Goal: Task Accomplishment & Management: Manage account settings

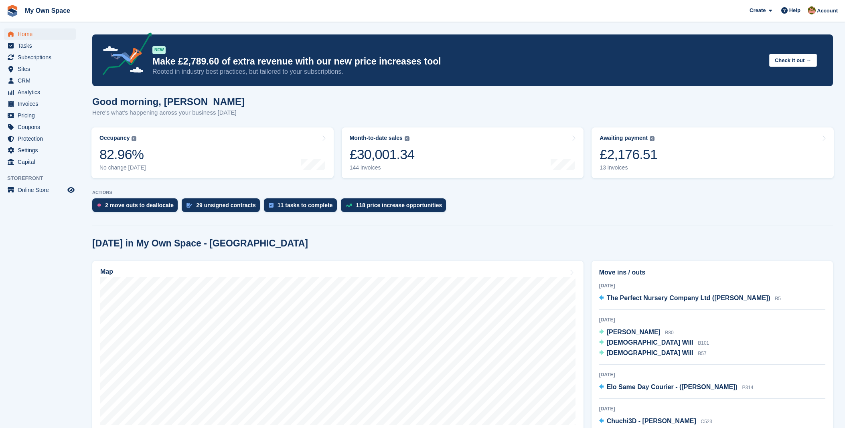
click at [190, 160] on link "Occupancy The percentage of all currently allocated units in terms of area. Inc…" at bounding box center [212, 153] width 242 height 51
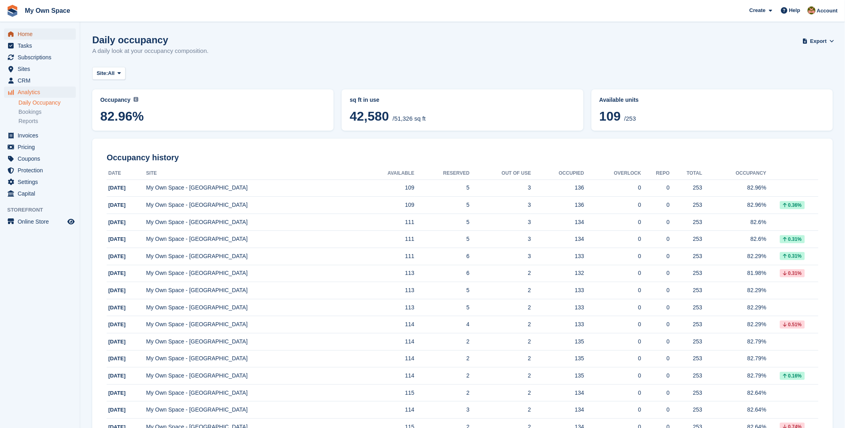
click at [28, 32] on span "Home" at bounding box center [42, 33] width 48 height 11
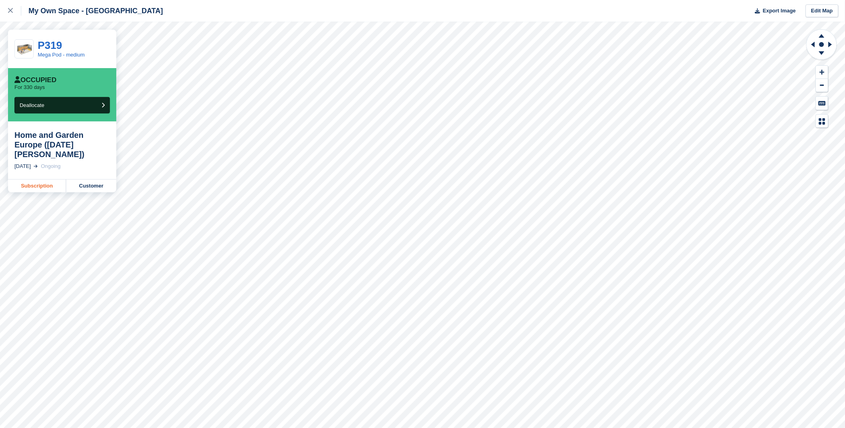
click at [50, 180] on link "Subscription" at bounding box center [37, 186] width 58 height 13
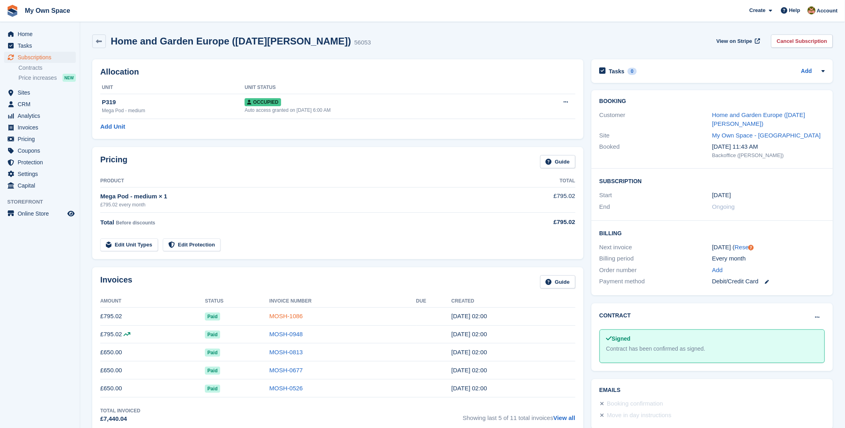
click at [287, 318] on link "MOSH-1086" at bounding box center [286, 316] width 33 height 7
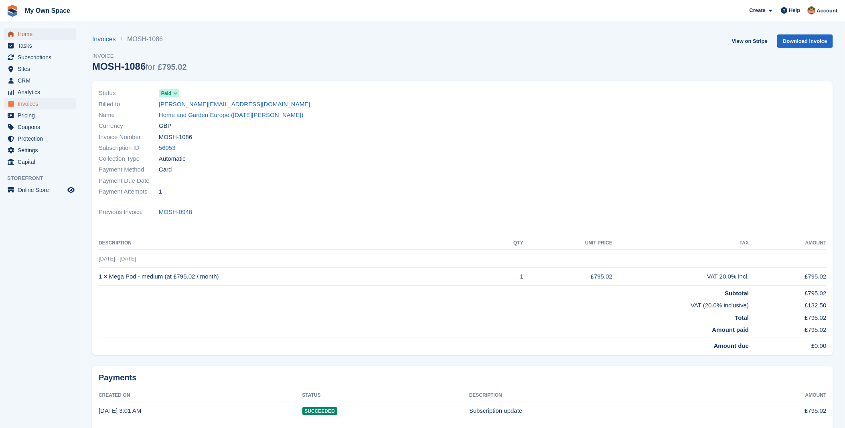
click at [34, 33] on span "Home" at bounding box center [42, 33] width 48 height 11
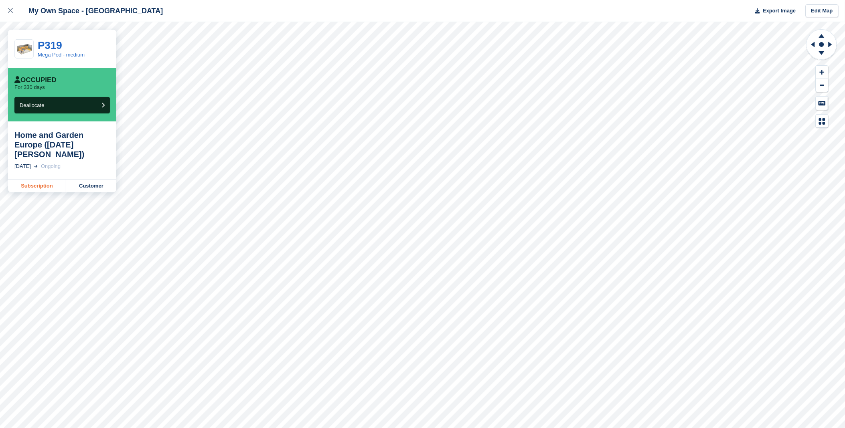
click at [51, 183] on link "Subscription" at bounding box center [37, 186] width 58 height 13
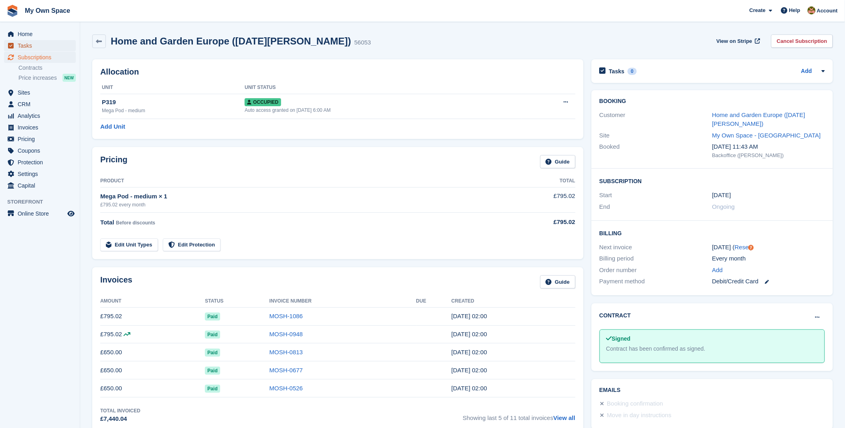
click at [35, 41] on span "Tasks" at bounding box center [42, 45] width 48 height 11
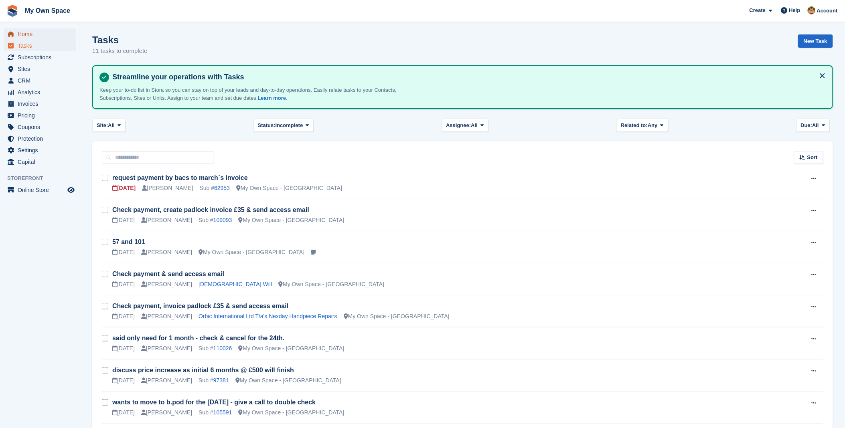
click at [30, 34] on span "Home" at bounding box center [42, 33] width 48 height 11
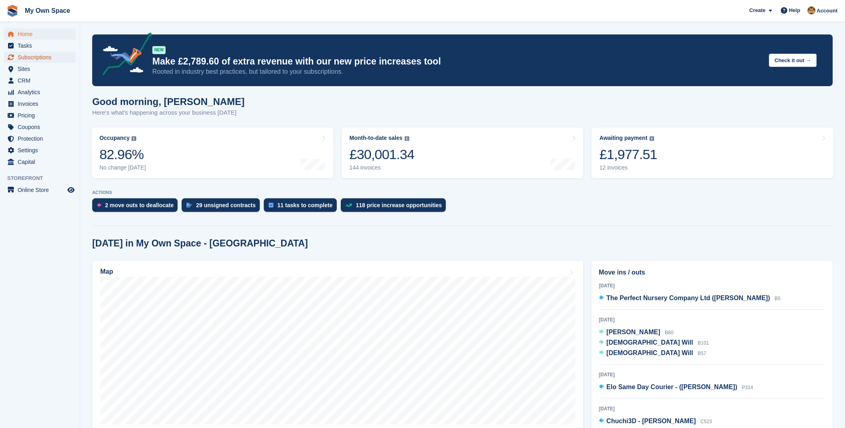
click at [37, 58] on span "Subscriptions" at bounding box center [42, 57] width 48 height 11
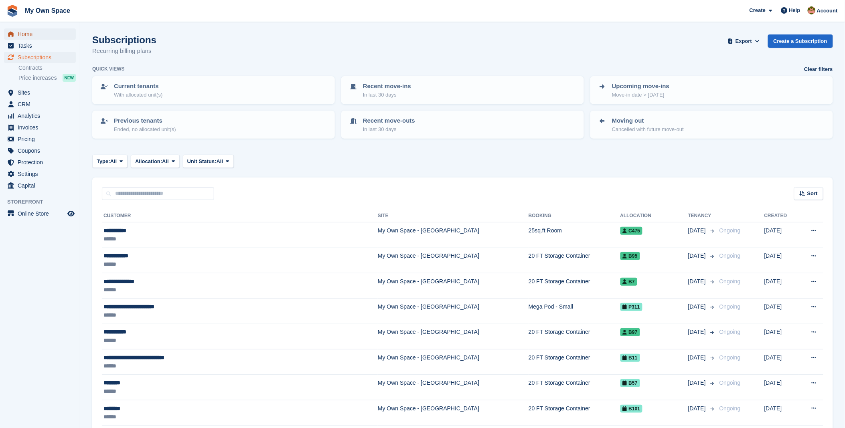
click at [28, 37] on span "Home" at bounding box center [42, 33] width 48 height 11
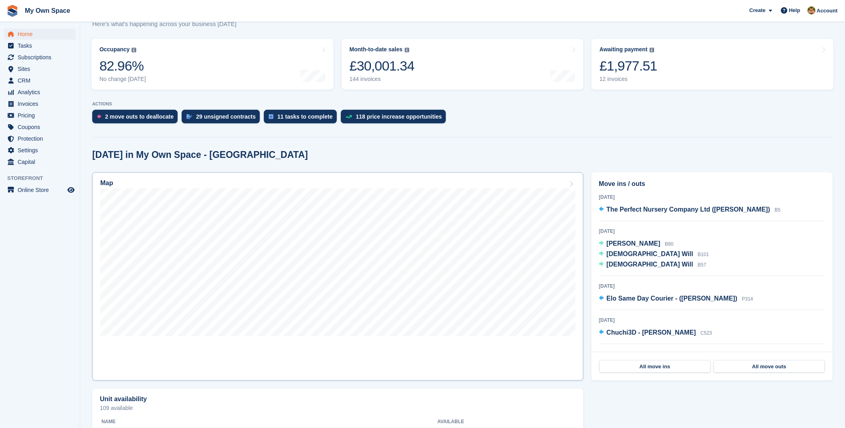
scroll to position [89, 0]
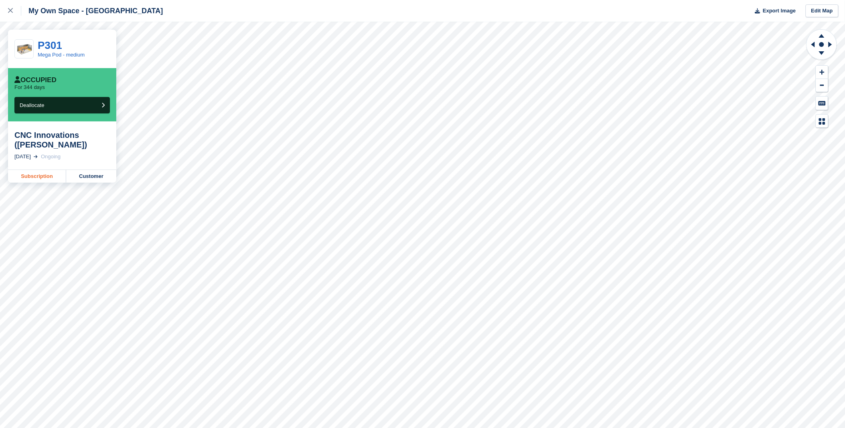
click at [43, 174] on link "Subscription" at bounding box center [37, 176] width 58 height 13
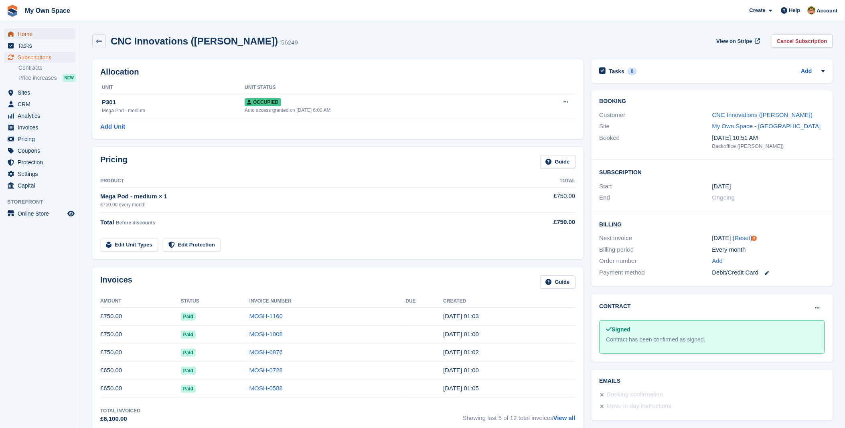
click at [21, 34] on span "Home" at bounding box center [42, 33] width 48 height 11
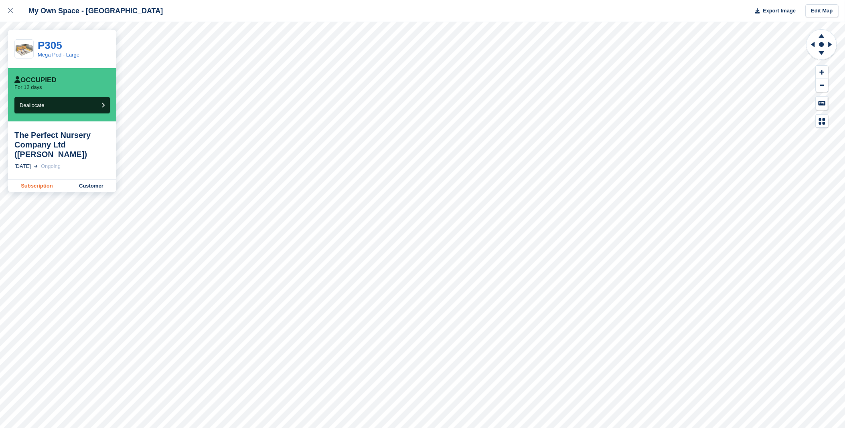
click at [45, 187] on link "Subscription" at bounding box center [37, 186] width 58 height 13
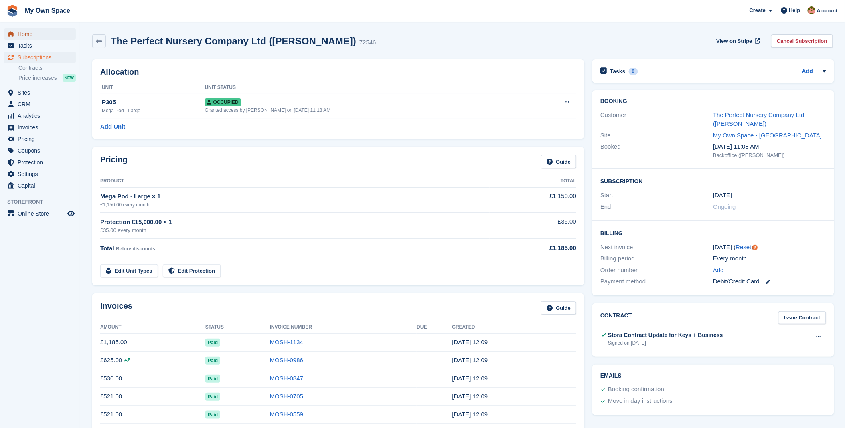
click at [39, 32] on span "Home" at bounding box center [42, 33] width 48 height 11
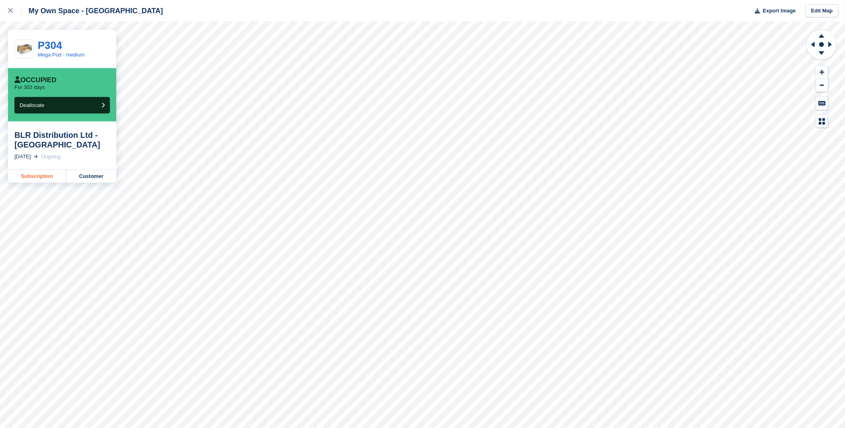
click at [37, 178] on link "Subscription" at bounding box center [37, 176] width 58 height 13
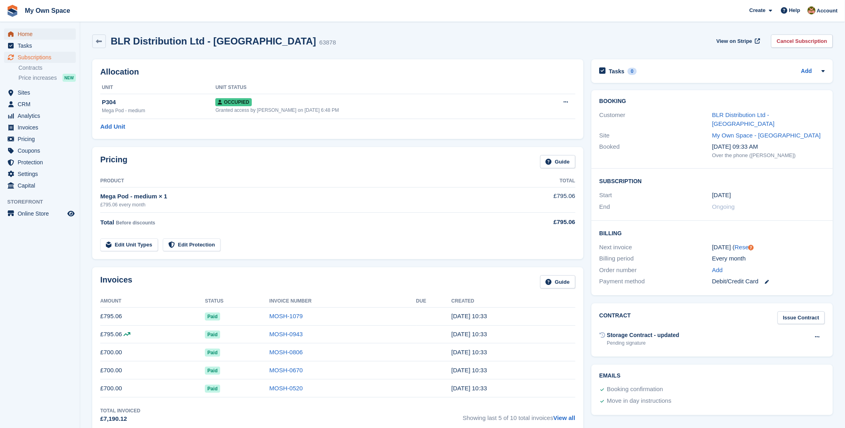
click at [46, 34] on span "Home" at bounding box center [42, 33] width 48 height 11
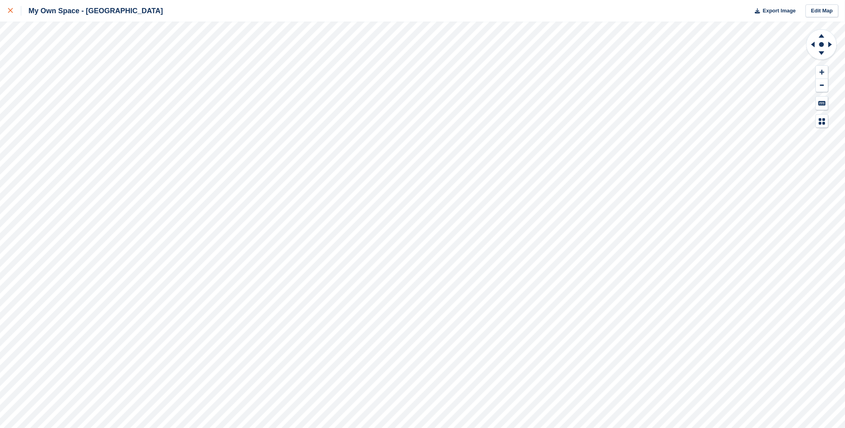
click at [9, 13] on icon at bounding box center [10, 10] width 5 height 5
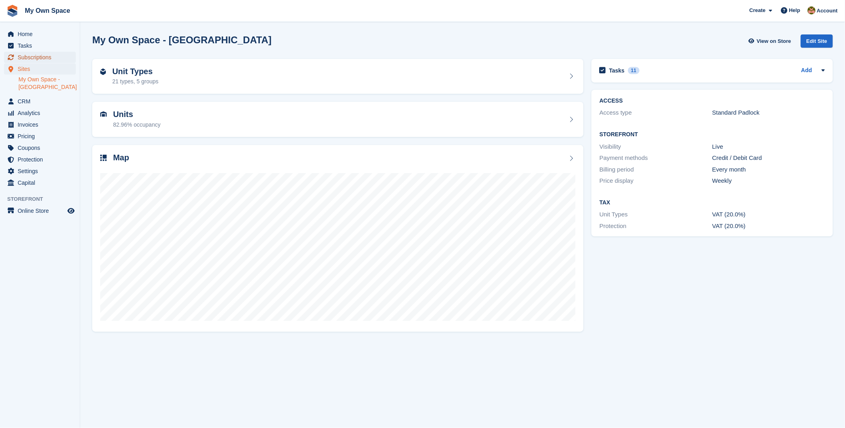
click at [34, 54] on span "Subscriptions" at bounding box center [42, 57] width 48 height 11
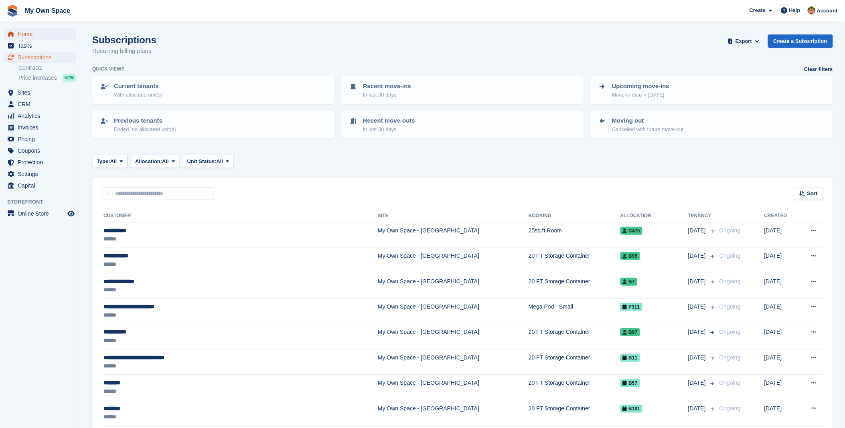
click at [22, 34] on span "Home" at bounding box center [42, 33] width 48 height 11
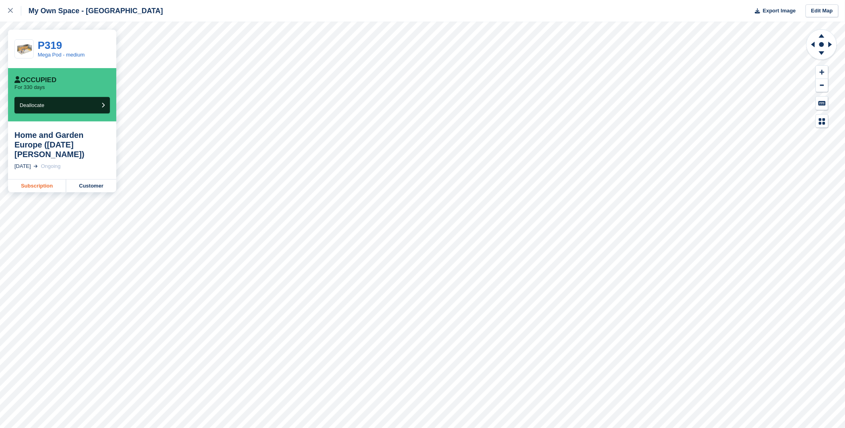
click at [38, 180] on link "Subscription" at bounding box center [37, 186] width 58 height 13
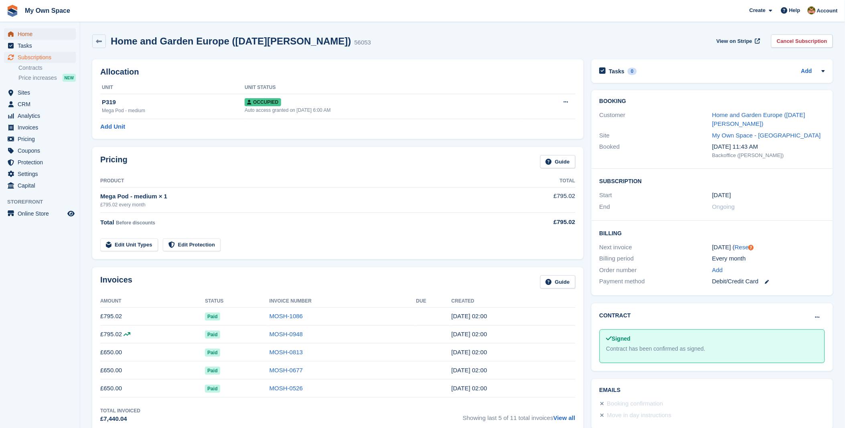
click at [28, 30] on span "Home" at bounding box center [42, 33] width 48 height 11
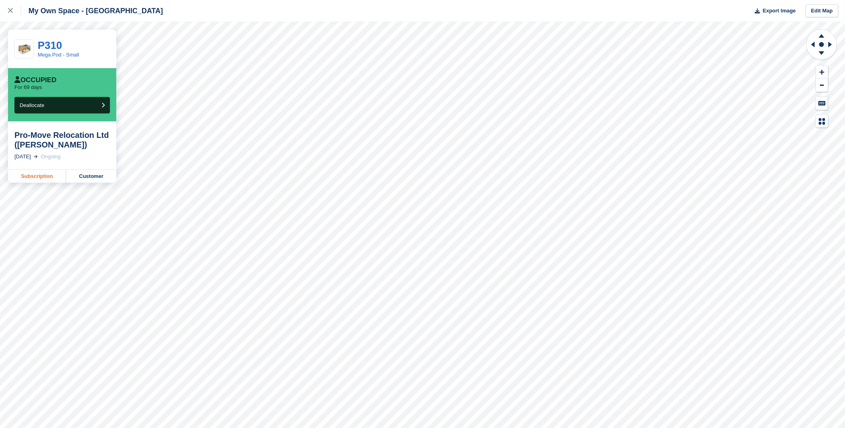
click at [39, 175] on link "Subscription" at bounding box center [37, 176] width 58 height 13
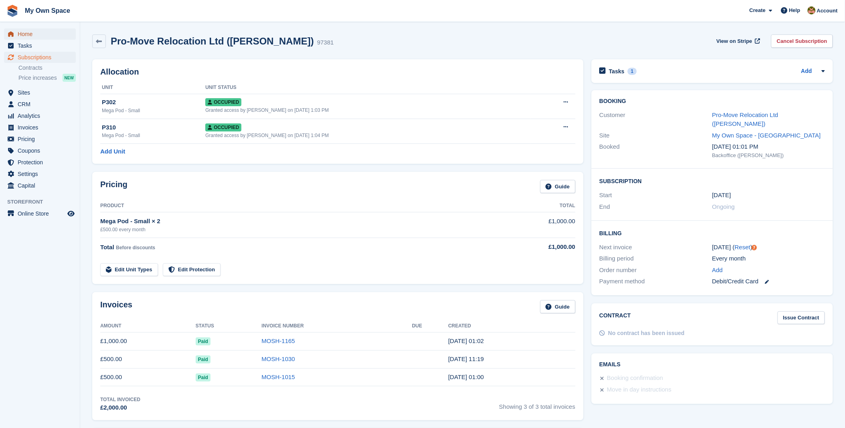
click at [26, 37] on span "Home" at bounding box center [42, 33] width 48 height 11
